Goal: Check status: Check status

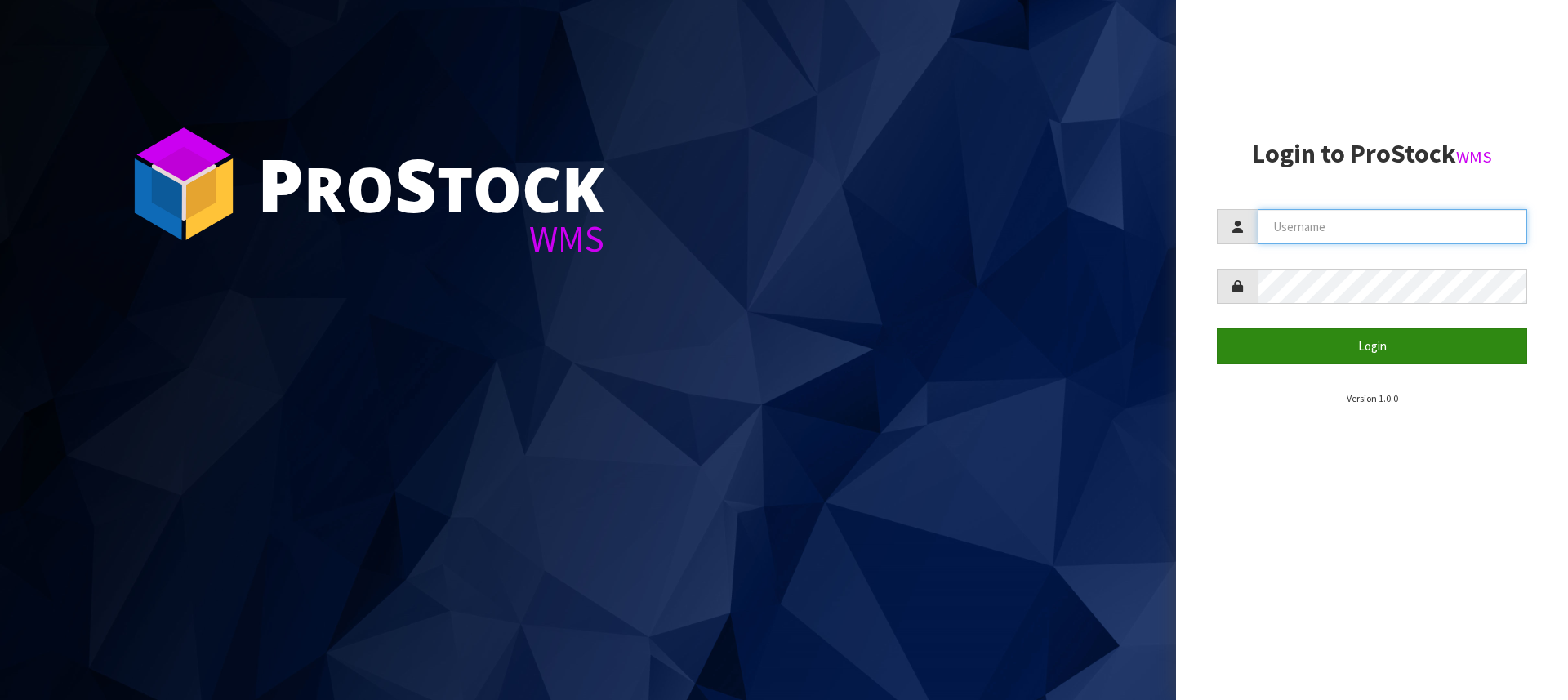
type input "[PERSON_NAME][EMAIL_ADDRESS][DOMAIN_NAME]"
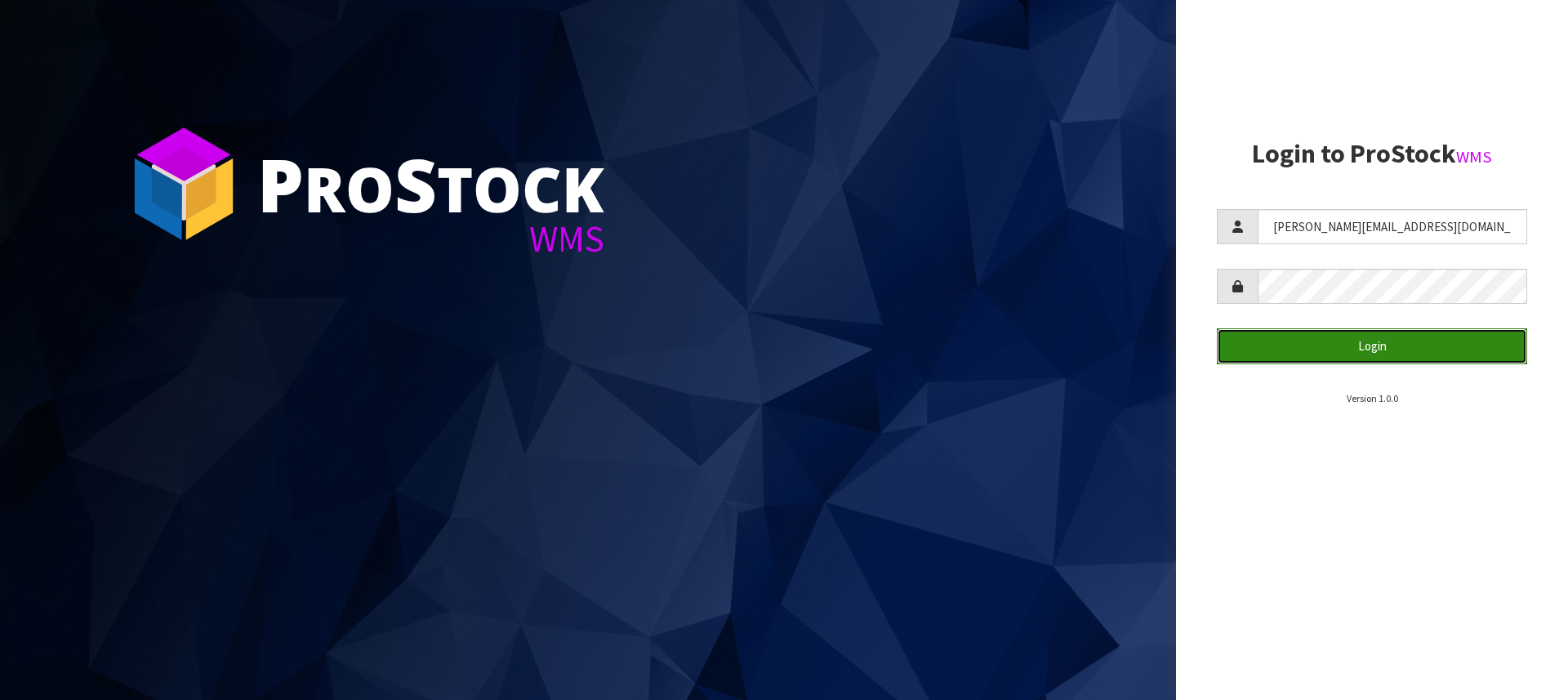
click at [1358, 352] on button "Login" at bounding box center [1371, 346] width 310 height 35
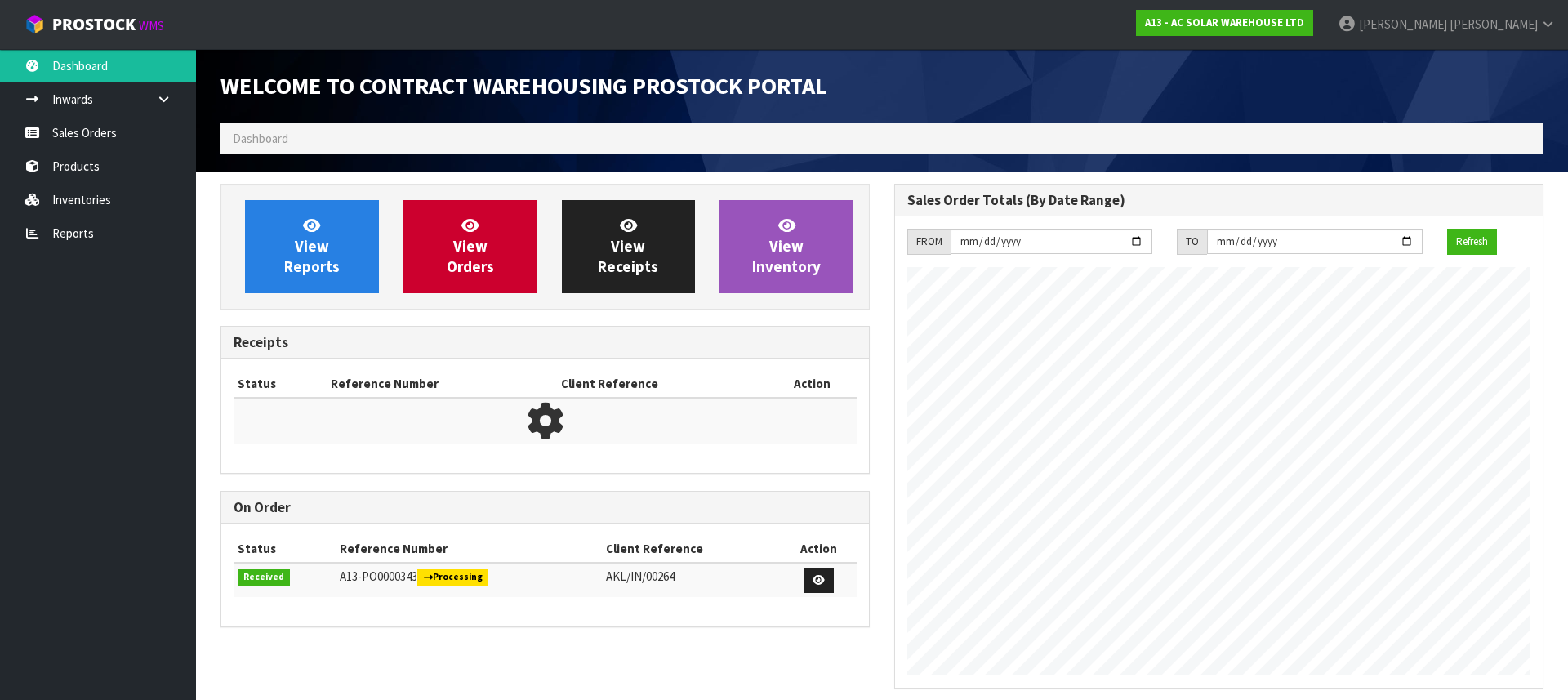
scroll to position [976, 674]
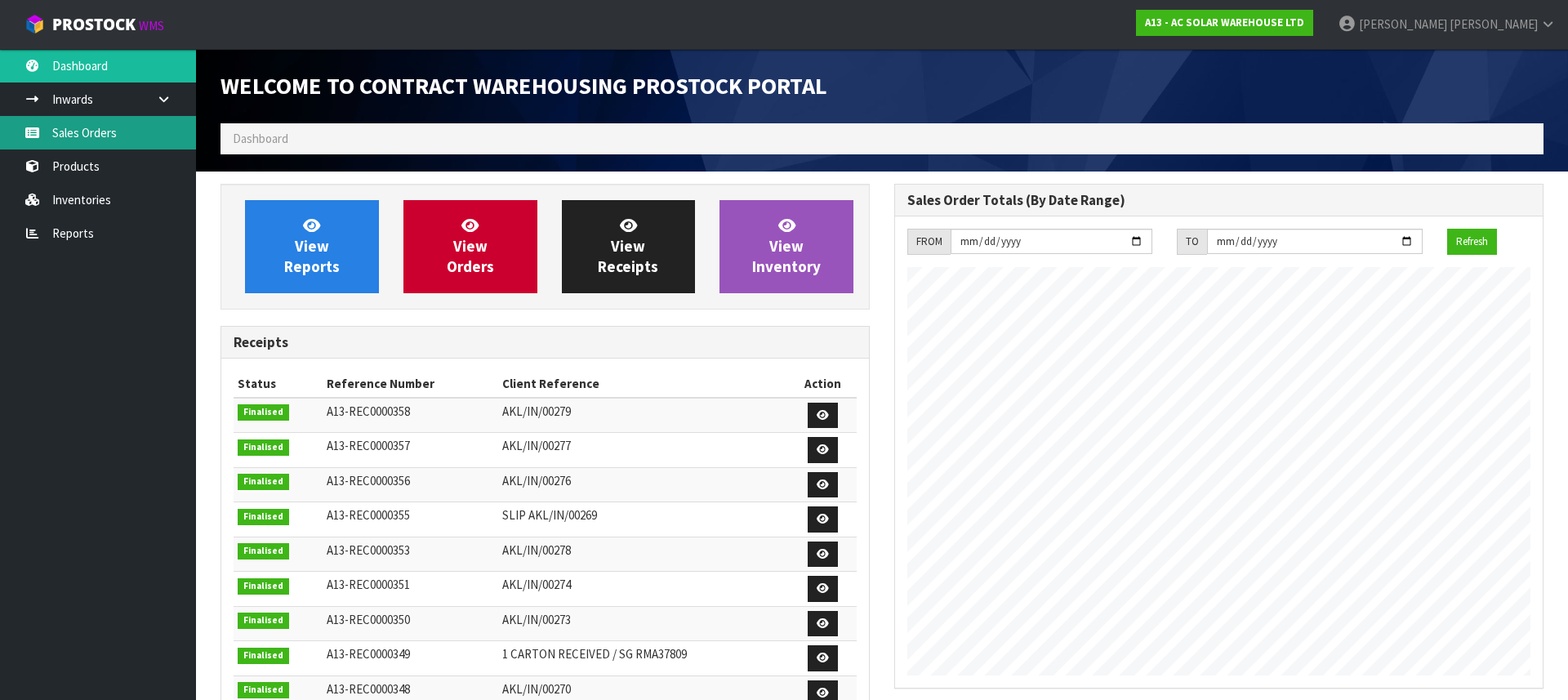
click at [96, 141] on link "Sales Orders" at bounding box center [97, 132] width 196 height 33
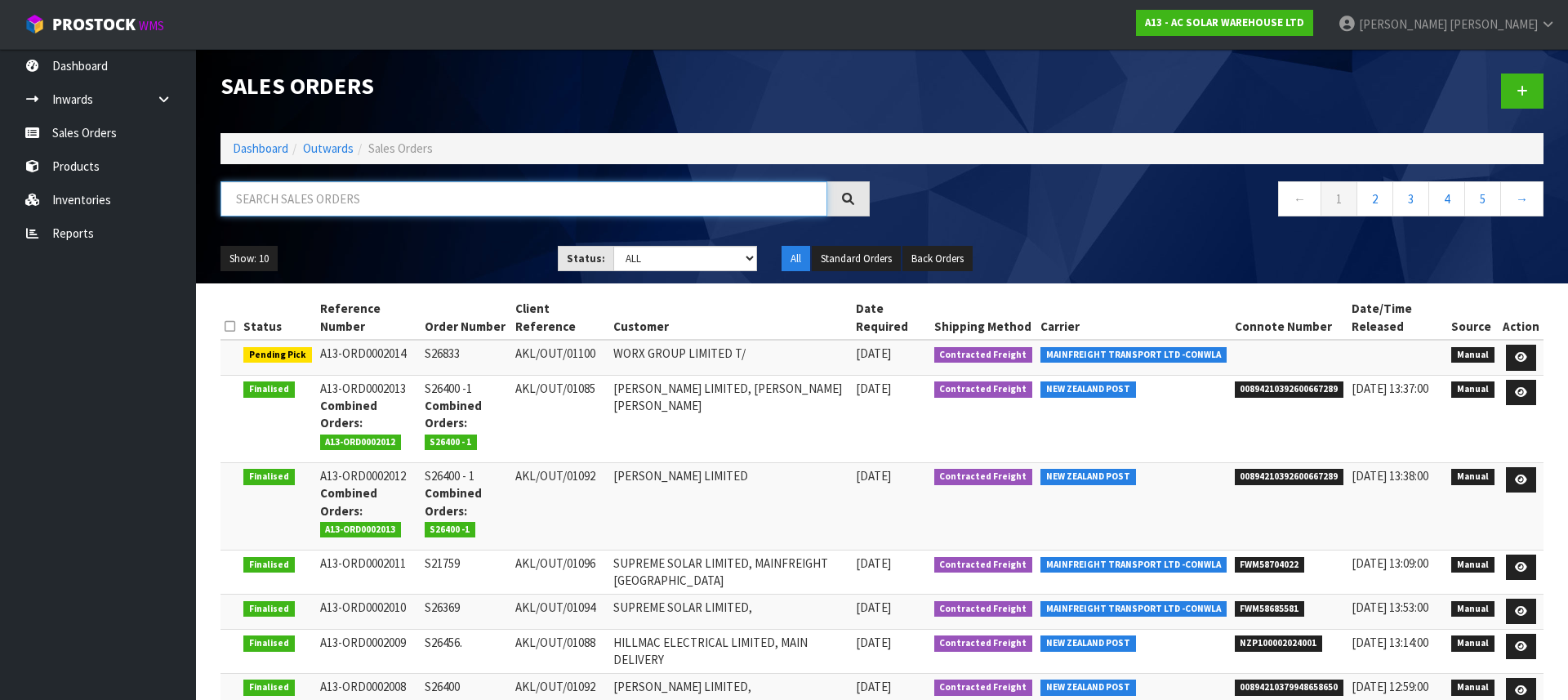
click at [348, 196] on input "text" at bounding box center [523, 199] width 606 height 35
paste input "S26202"
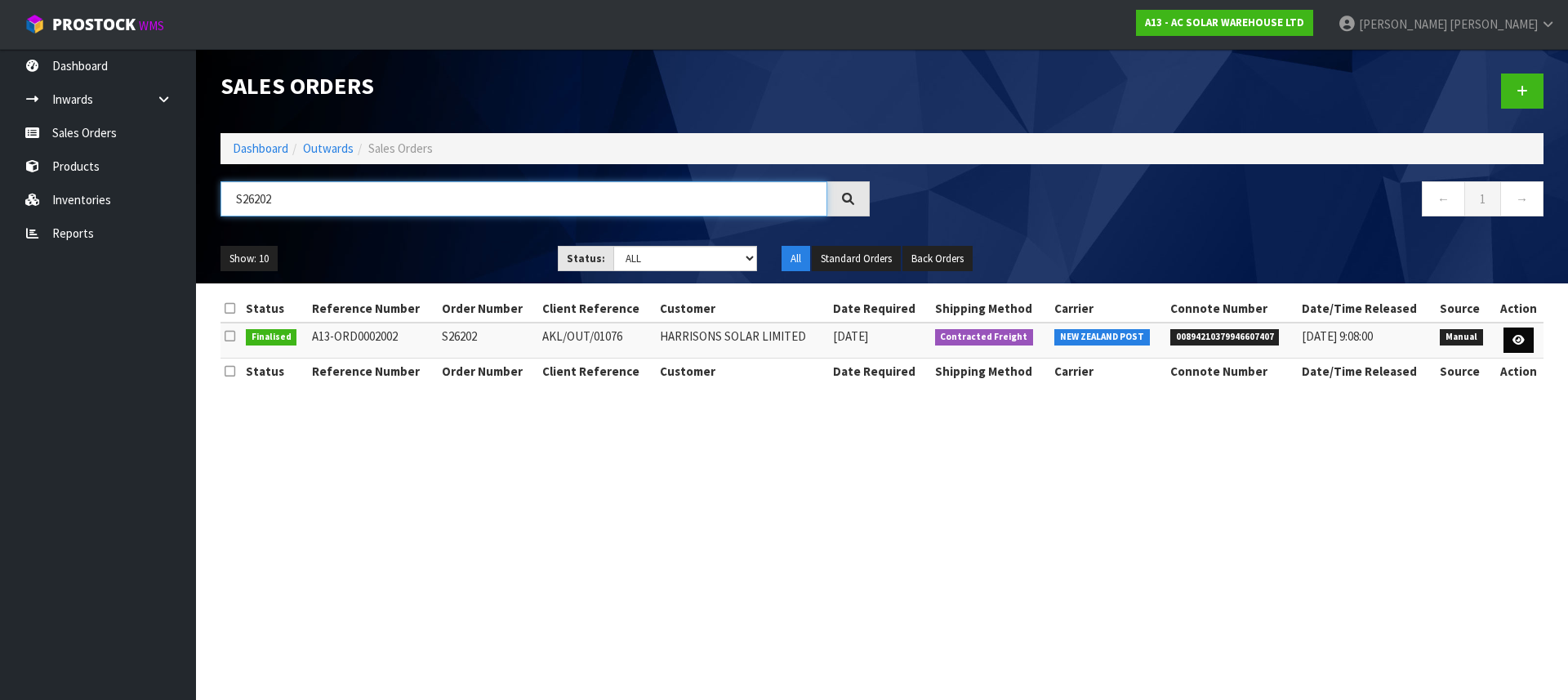
type input "S26202"
click at [1516, 343] on icon at bounding box center [1518, 340] width 12 height 11
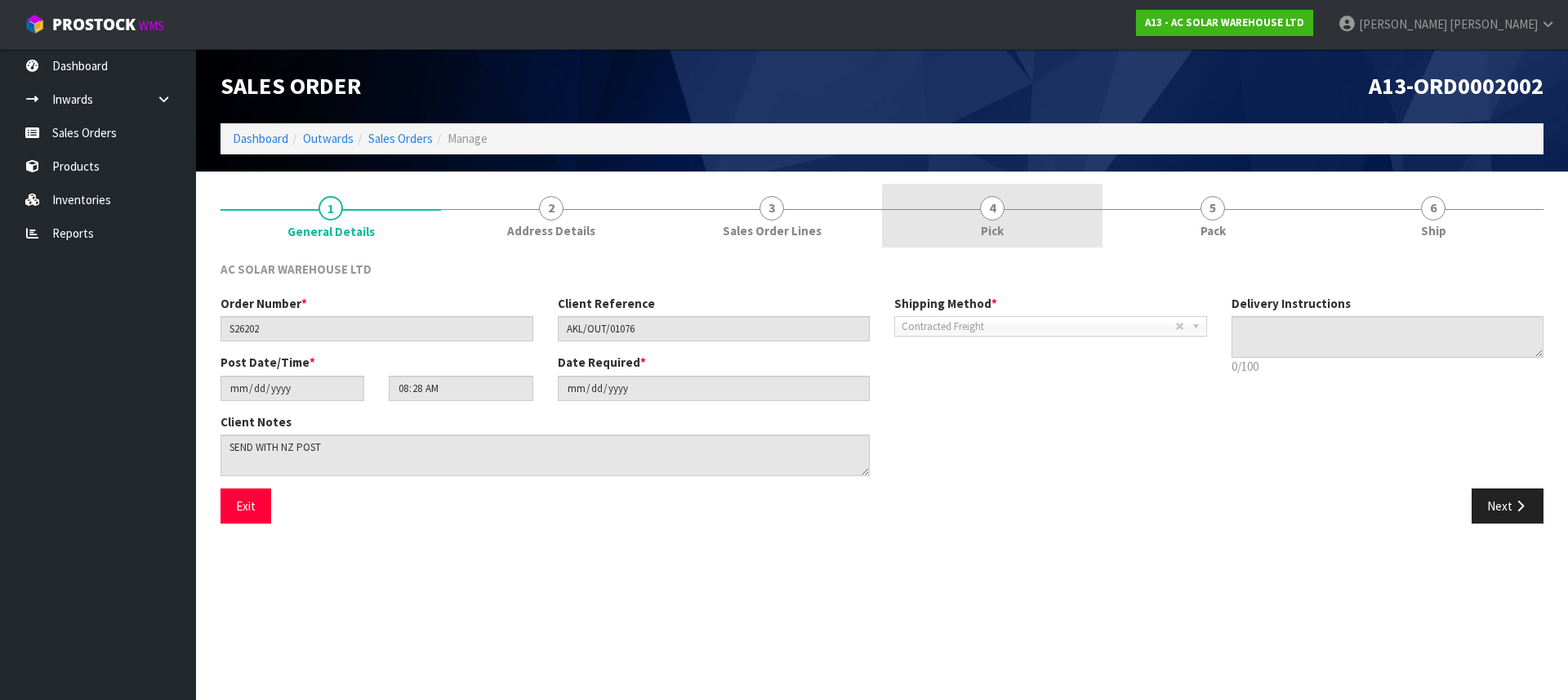
click at [950, 209] on div at bounding box center [992, 209] width 221 height 1
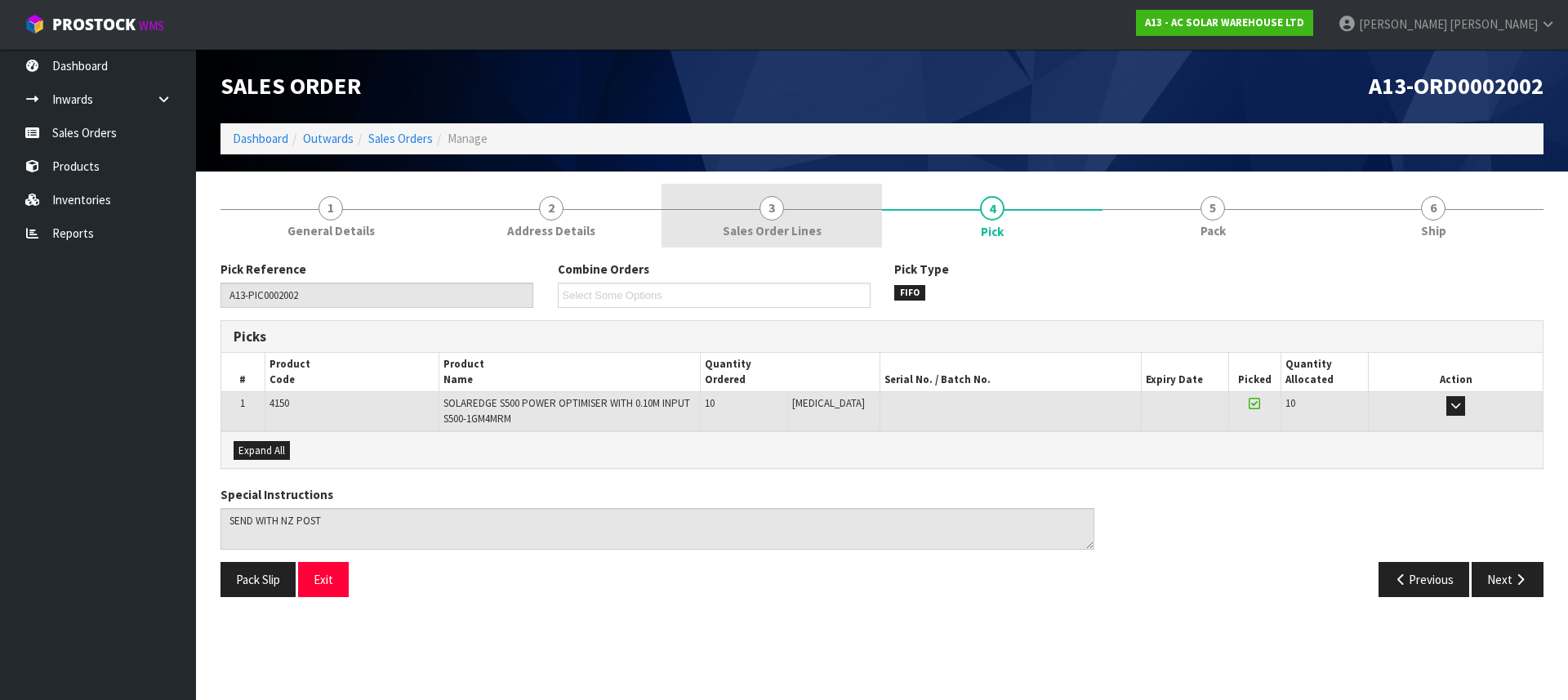
click at [760, 217] on link "3 Sales Order Lines" at bounding box center [772, 216] width 221 height 65
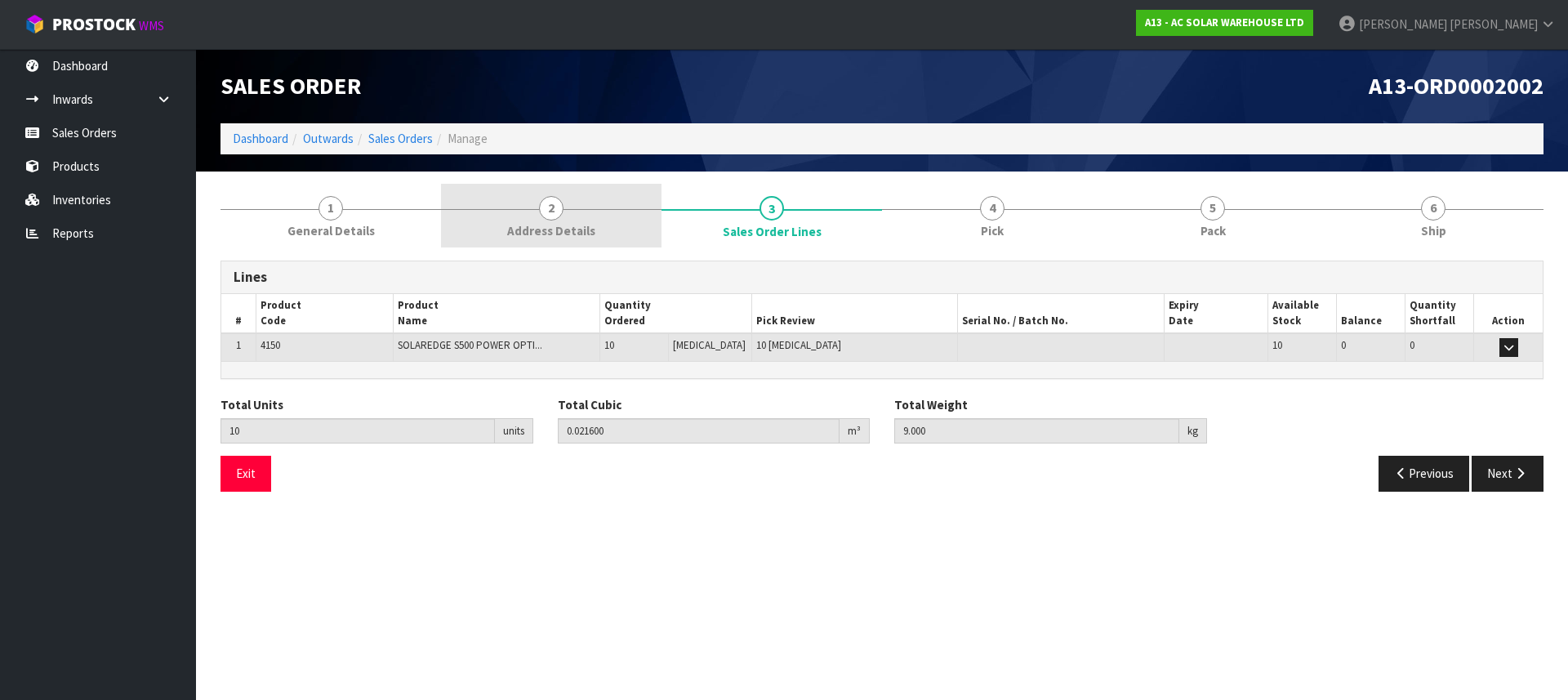
click at [583, 225] on span "Address Details" at bounding box center [551, 231] width 88 height 17
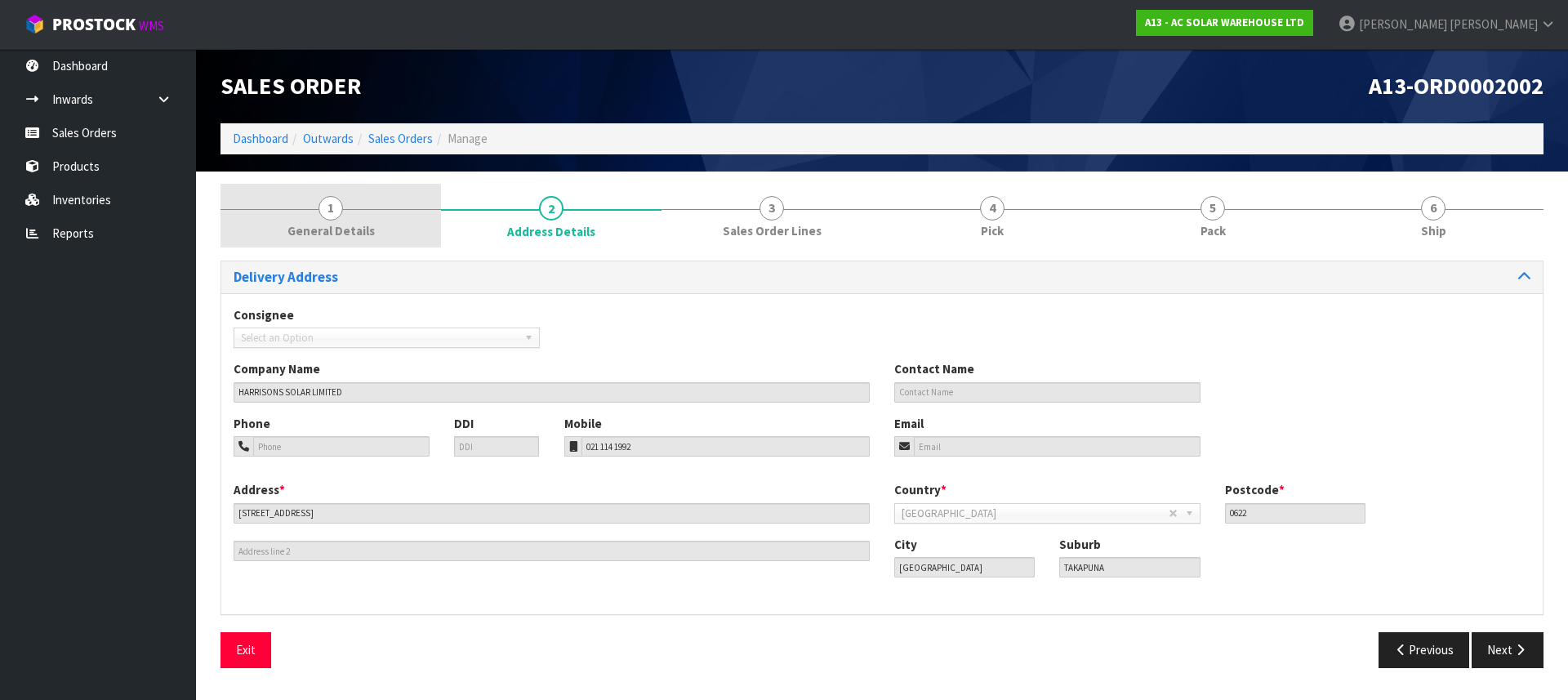
click at [326, 218] on span "1" at bounding box center [331, 208] width 25 height 25
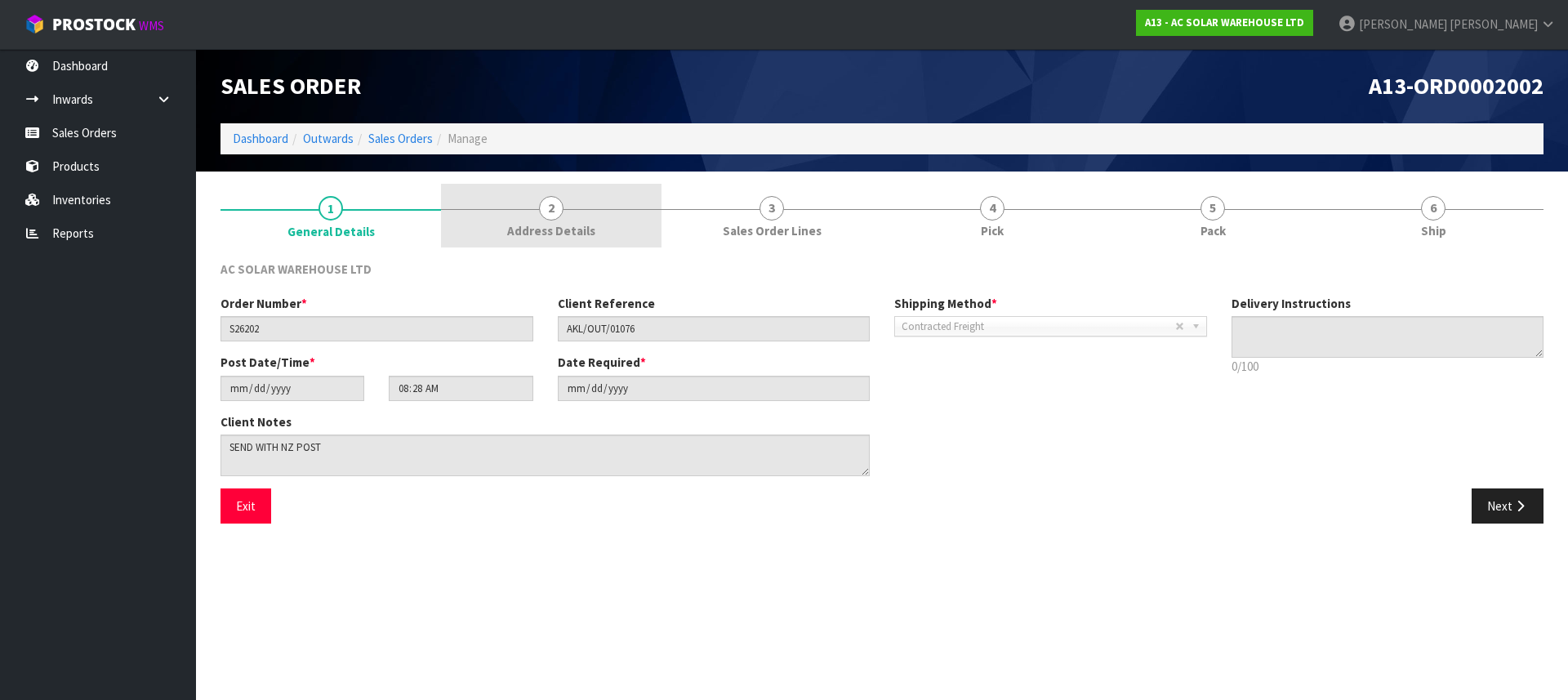
click at [477, 222] on link "2 Address Details" at bounding box center [551, 216] width 221 height 65
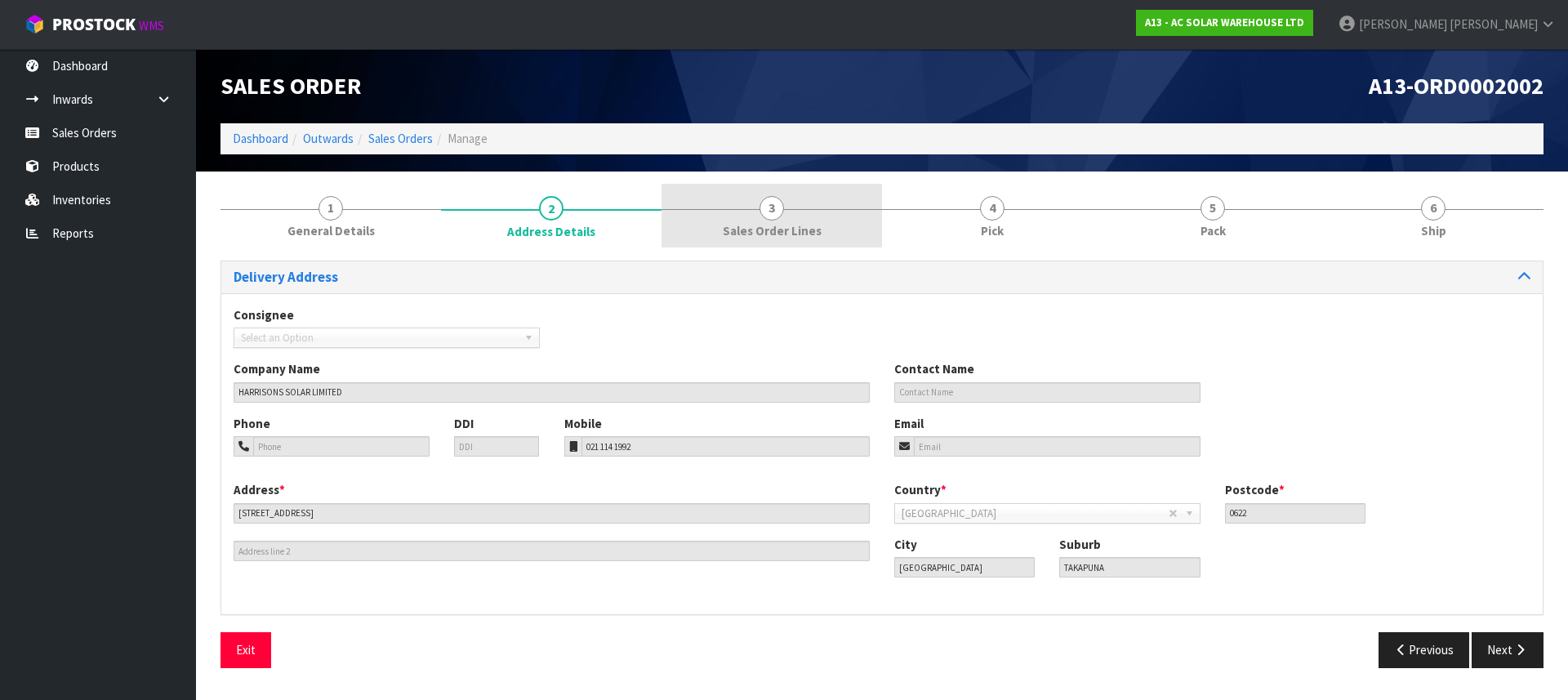
click at [816, 223] on span "Sales Order Lines" at bounding box center [772, 231] width 98 height 17
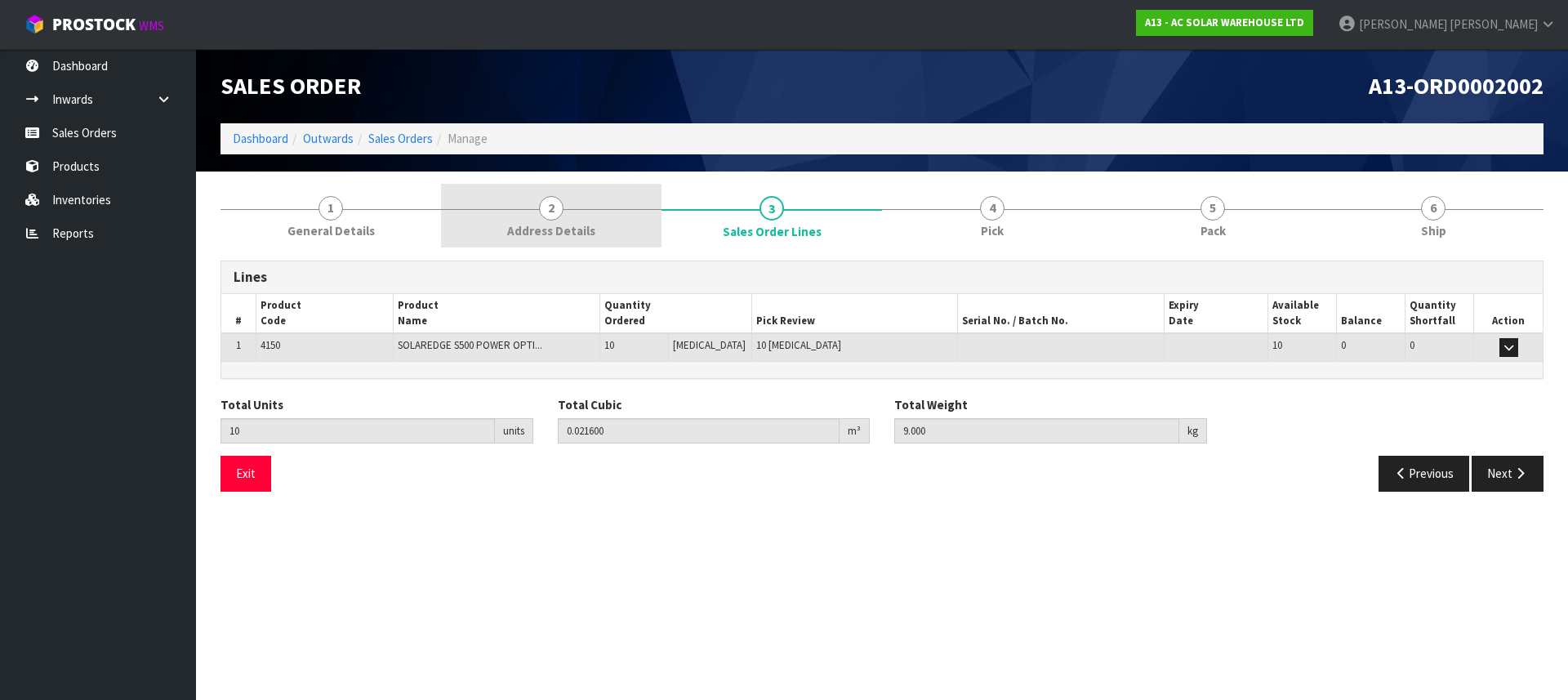
click at [503, 220] on link "2 Address Details" at bounding box center [551, 216] width 221 height 65
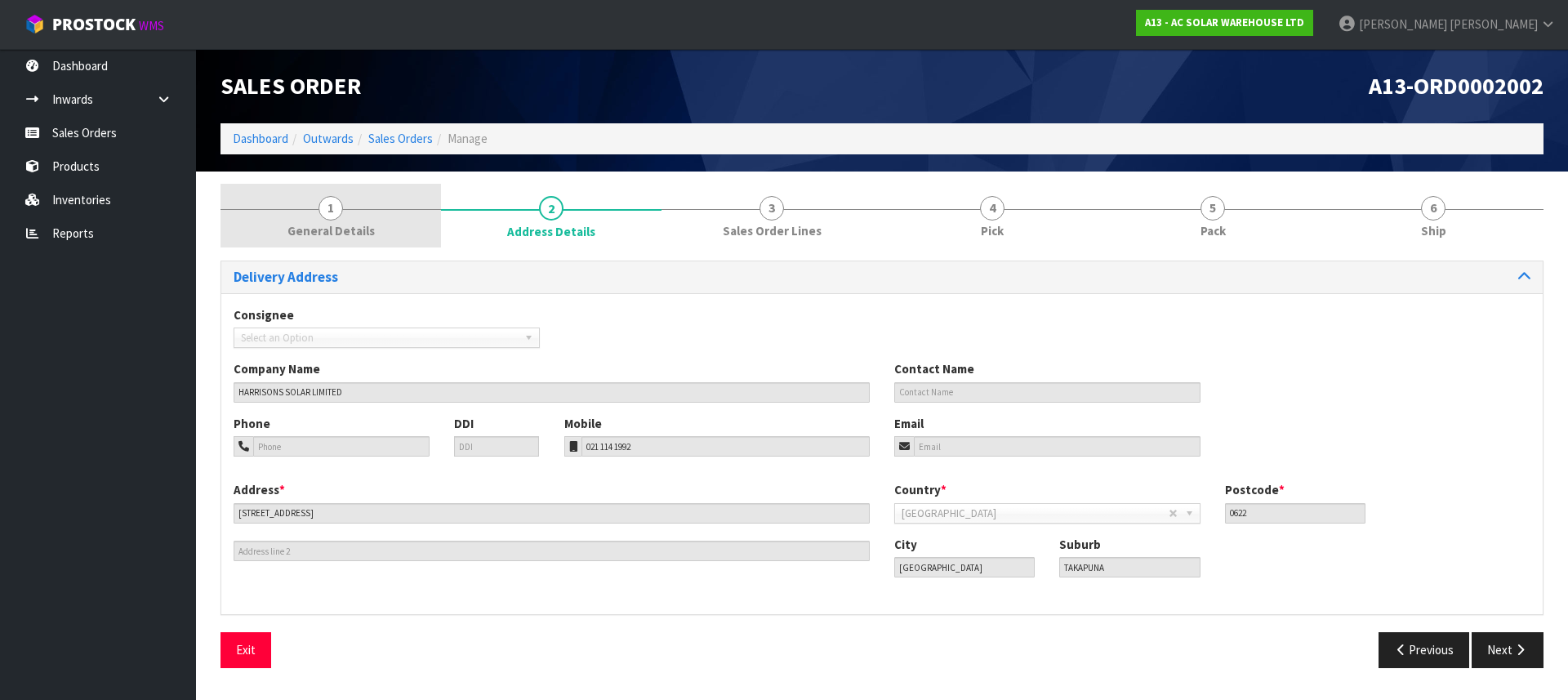
click at [349, 220] on link "1 General Details" at bounding box center [330, 216] width 221 height 65
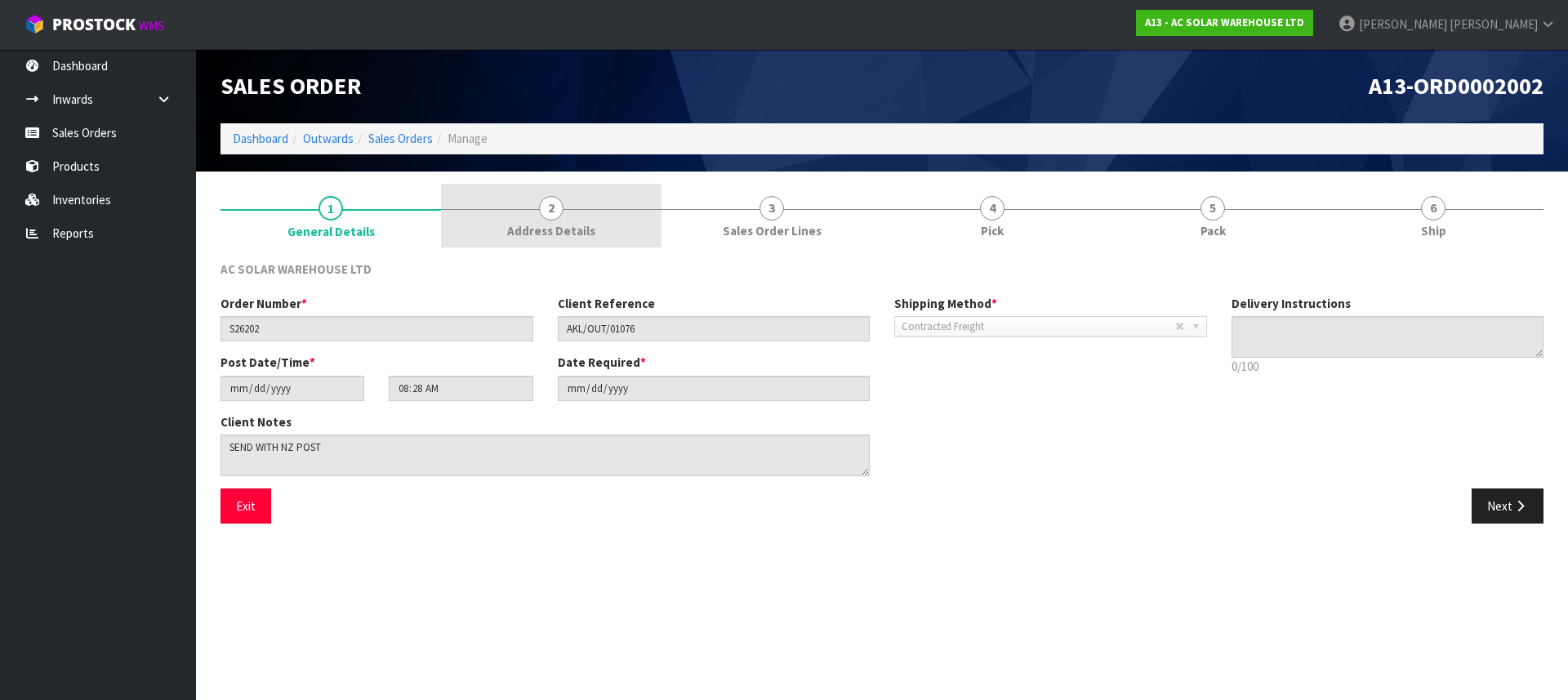
click at [568, 228] on span "Address Details" at bounding box center [551, 231] width 88 height 17
